Goal: Transaction & Acquisition: Purchase product/service

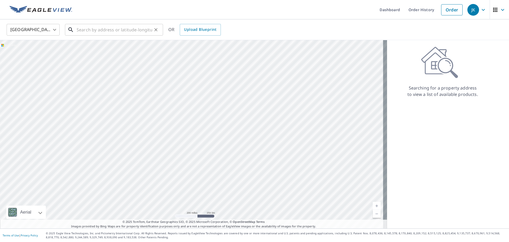
click at [85, 29] on input "text" at bounding box center [115, 29] width 76 height 15
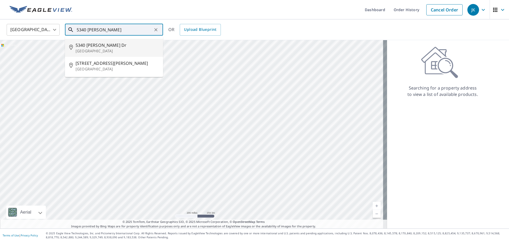
click at [87, 48] on p "[GEOGRAPHIC_DATA]" at bounding box center [117, 50] width 83 height 5
type input "[STREET_ADDRESS][PERSON_NAME][PERSON_NAME]"
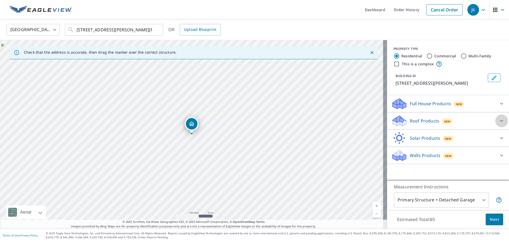
click at [499, 119] on icon at bounding box center [502, 121] width 6 height 6
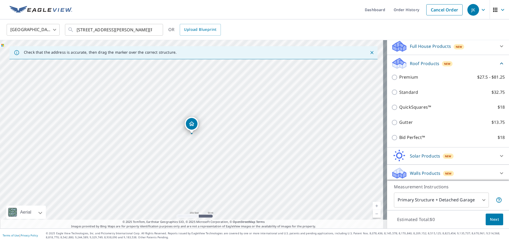
scroll to position [59, 0]
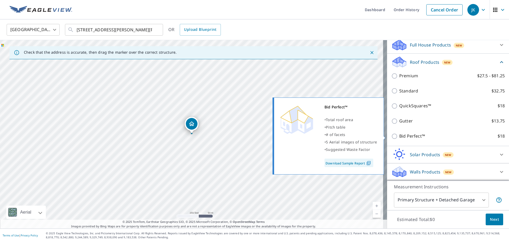
click at [392, 137] on input "Bid Perfect™ $18" at bounding box center [396, 136] width 8 height 6
checkbox input "true"
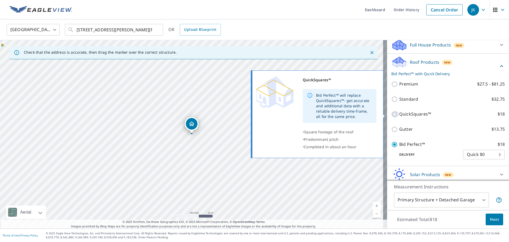
click at [392, 113] on input "QuickSquares™ $18" at bounding box center [396, 114] width 8 height 6
checkbox input "true"
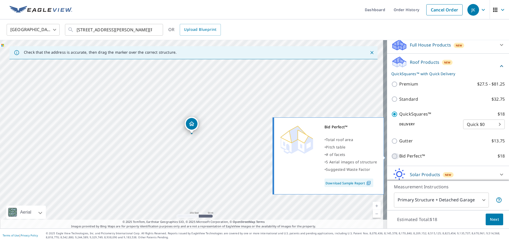
click at [392, 155] on input "Bid Perfect™ $18" at bounding box center [396, 156] width 8 height 6
checkbox input "true"
checkbox input "false"
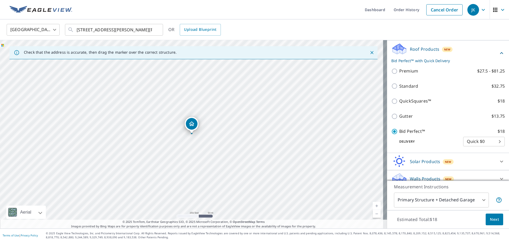
scroll to position [79, 0]
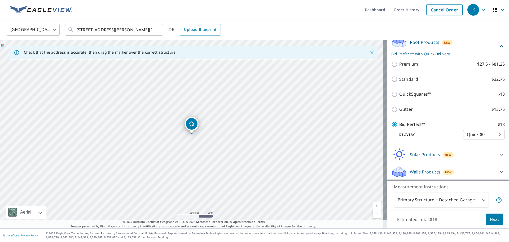
click at [495, 218] on span "Next" at bounding box center [494, 219] width 9 height 7
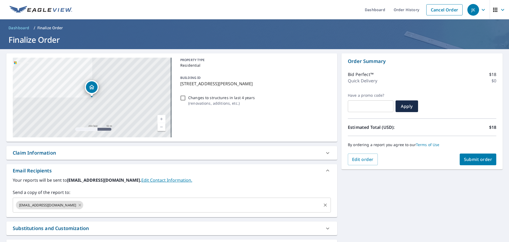
click at [79, 206] on icon at bounding box center [80, 205] width 2 height 2
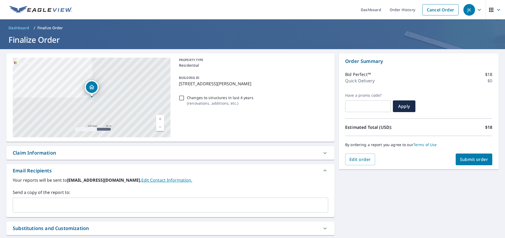
click at [76, 204] on input "text" at bounding box center [166, 205] width 303 height 10
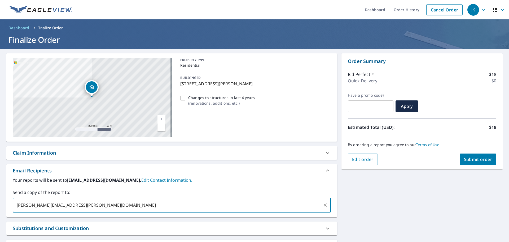
type input "[PERSON_NAME][EMAIL_ADDRESS][PERSON_NAME][DOMAIN_NAME]"
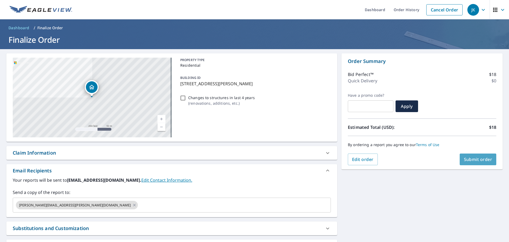
click at [476, 155] on button "Submit order" at bounding box center [478, 159] width 37 height 12
